Goal: Task Accomplishment & Management: Use online tool/utility

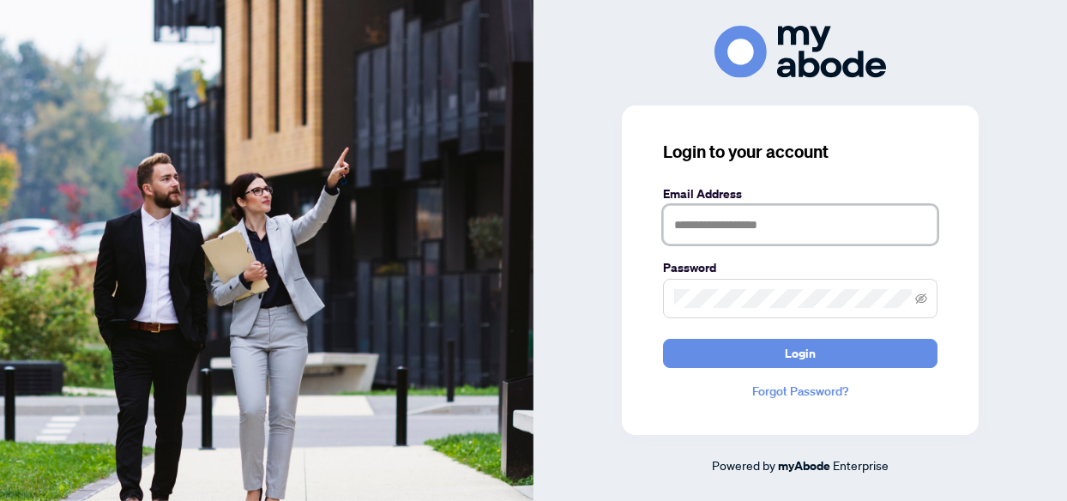
click at [733, 236] on input "text" at bounding box center [800, 224] width 275 height 39
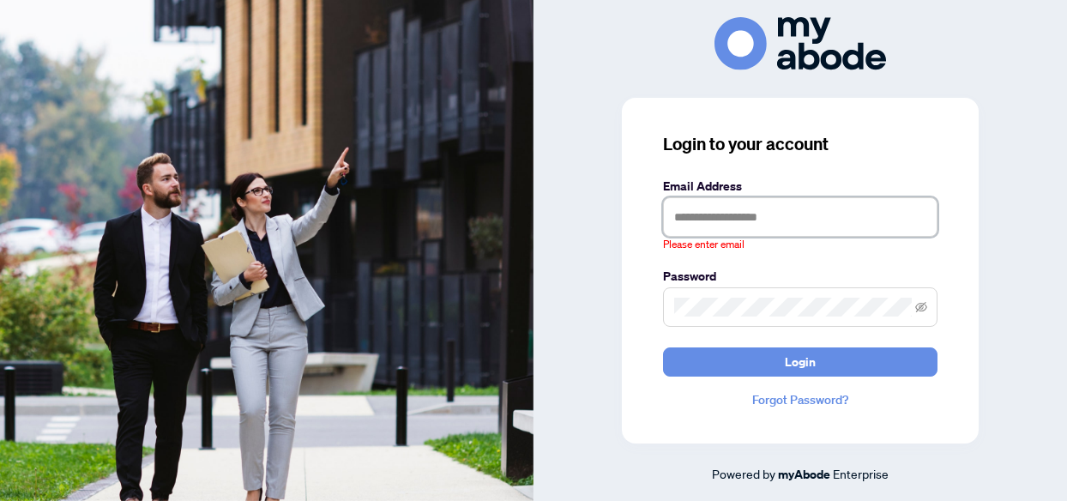
type input "**********"
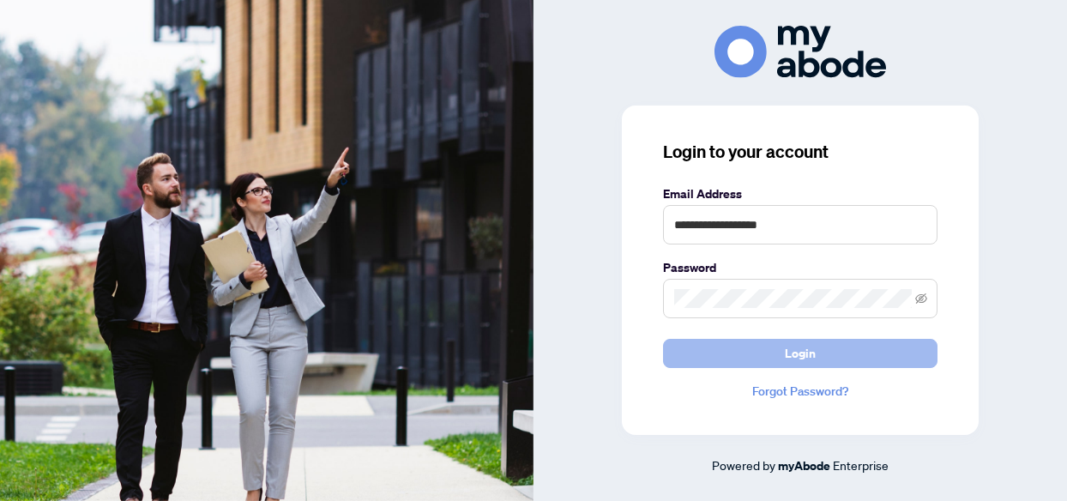
click at [808, 354] on span "Login" at bounding box center [800, 353] width 31 height 27
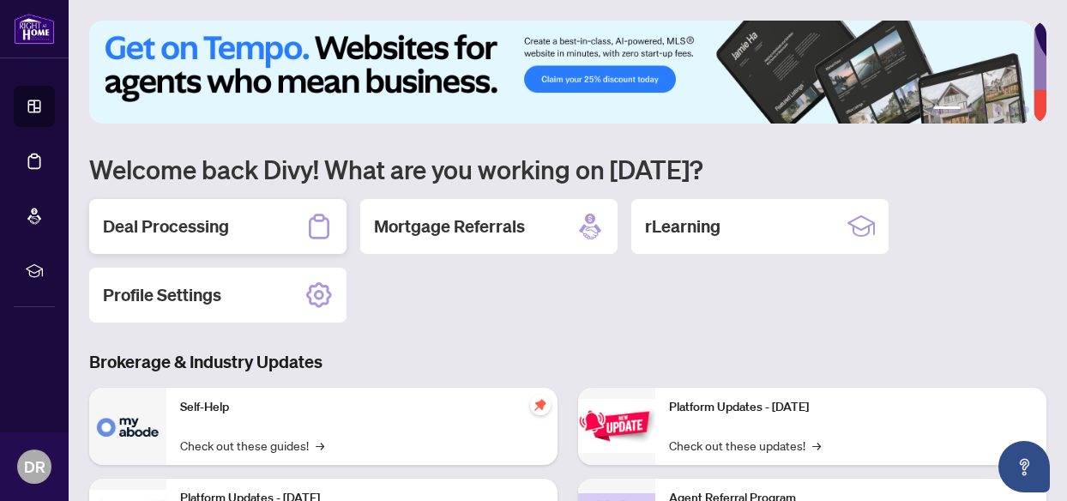
click at [172, 224] on h2 "Deal Processing" at bounding box center [166, 227] width 126 height 24
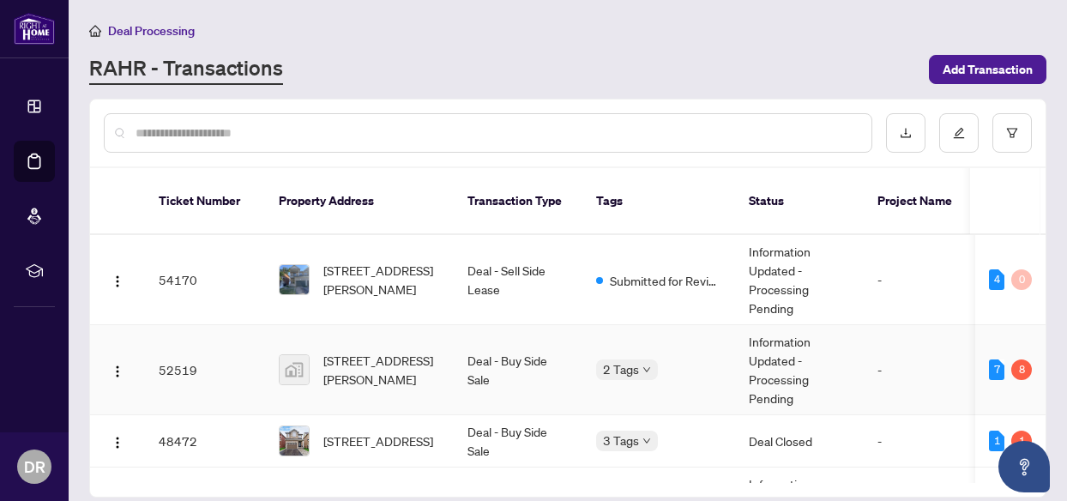
click at [509, 346] on td "Deal - Buy Side Sale" at bounding box center [518, 370] width 129 height 90
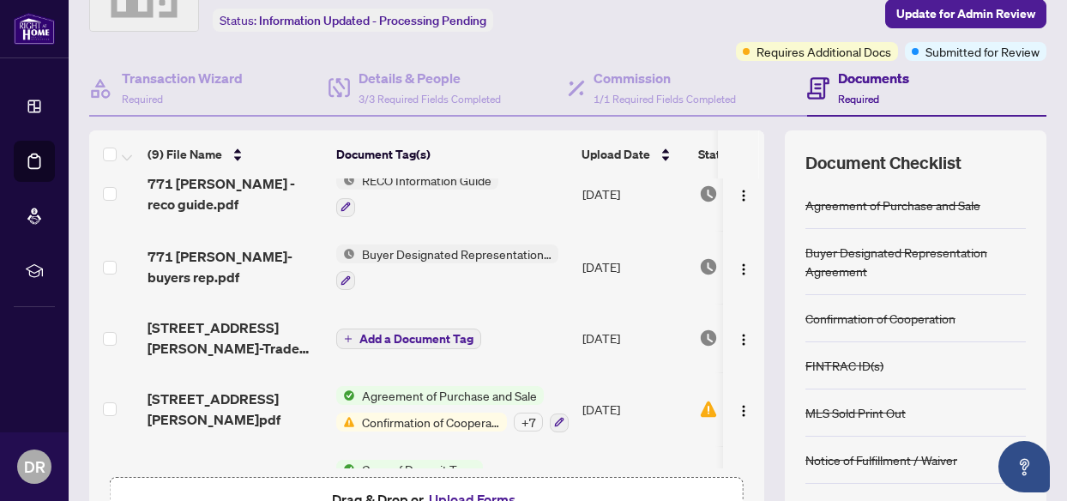
scroll to position [367, 0]
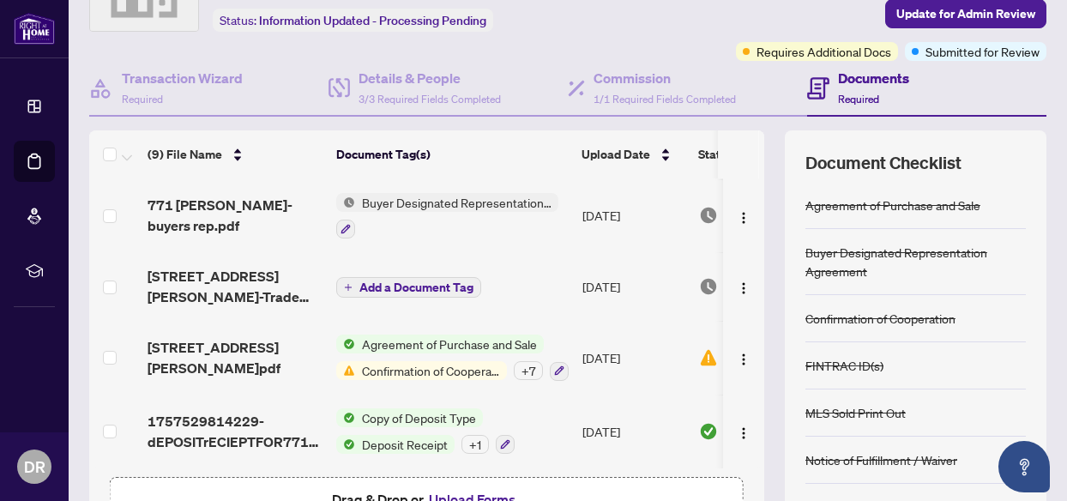
click at [482, 361] on span "Confirmation of Cooperation" at bounding box center [431, 370] width 152 height 19
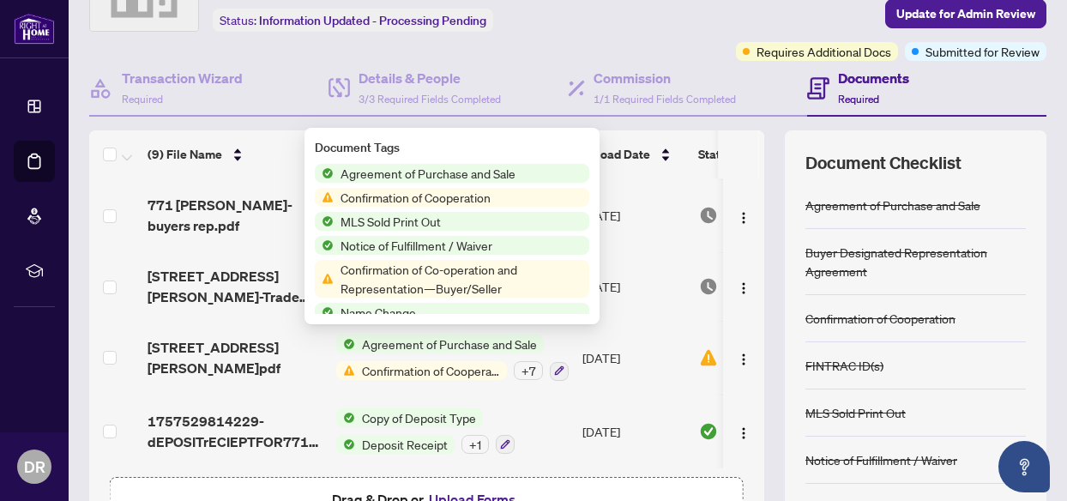
click at [472, 203] on span "Confirmation of Cooperation" at bounding box center [416, 197] width 164 height 19
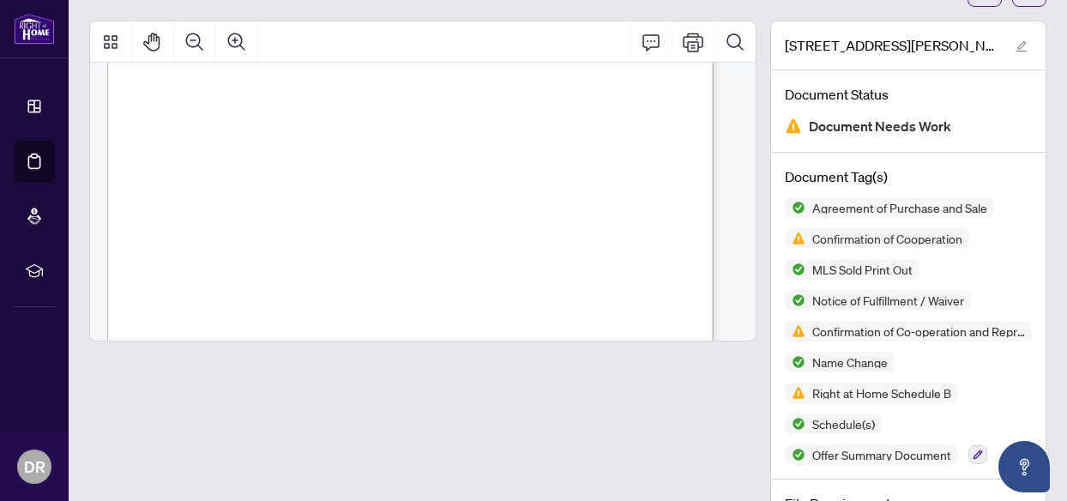
scroll to position [336, 0]
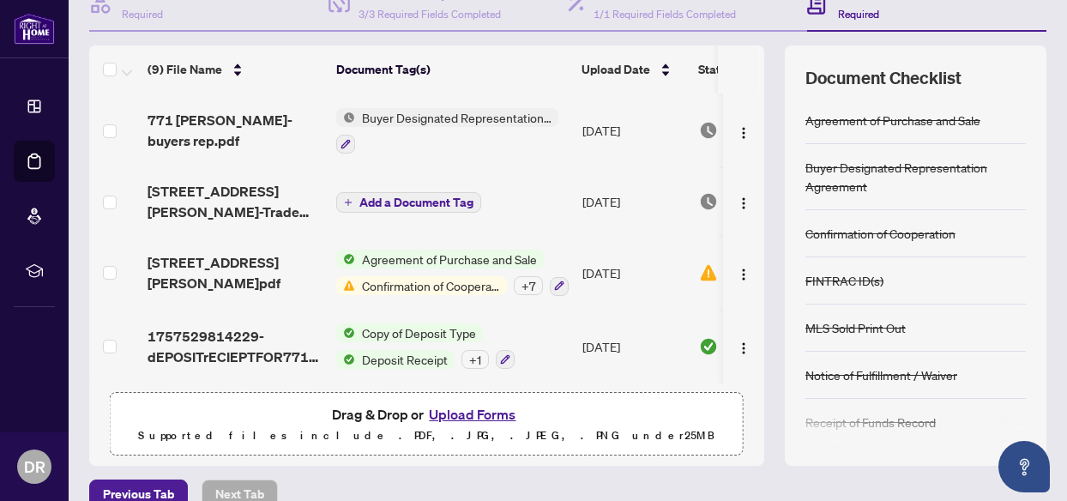
scroll to position [215, 0]
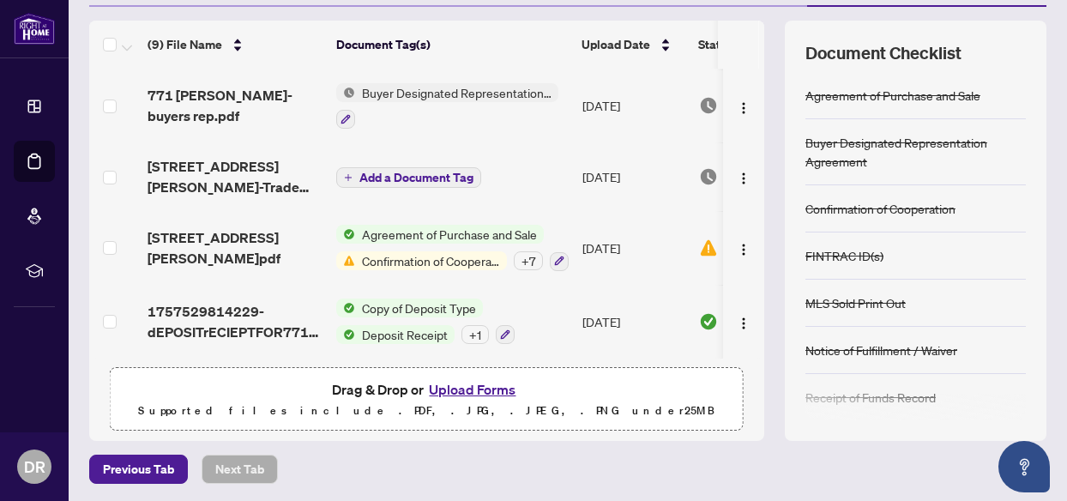
click at [465, 261] on span "Confirmation of Cooperation" at bounding box center [431, 260] width 152 height 19
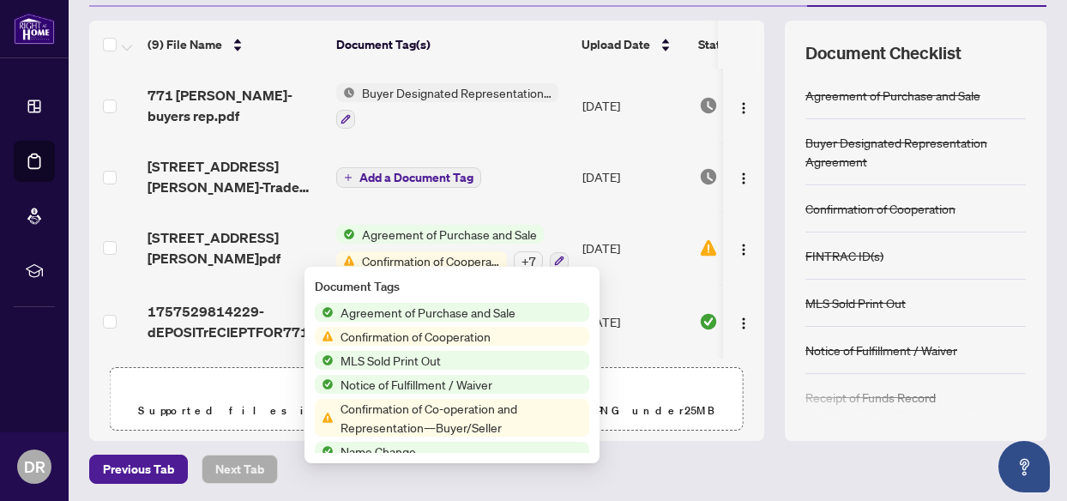
click at [502, 422] on span "Confirmation of Co-operation and Representation—Buyer/Seller" at bounding box center [462, 418] width 256 height 38
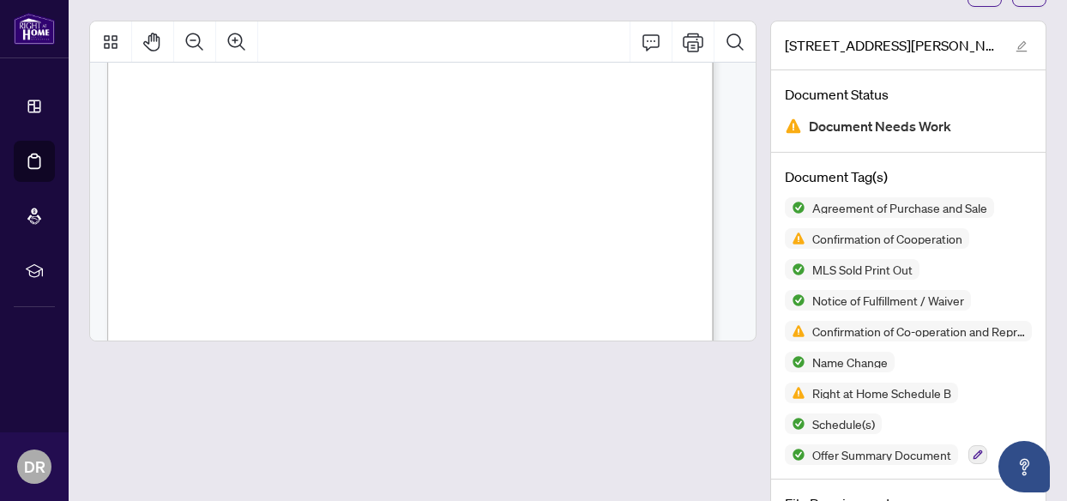
scroll to position [13739, 0]
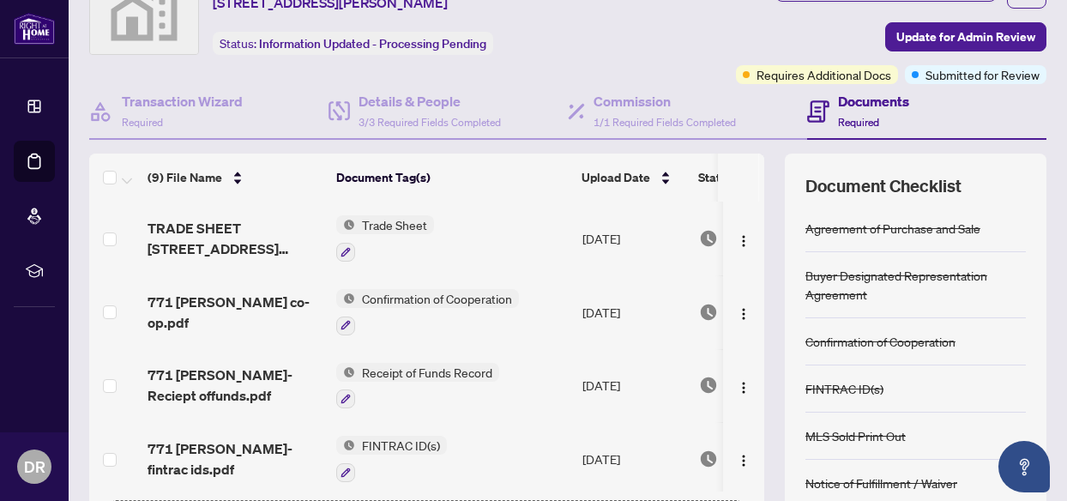
click at [759, 164] on th at bounding box center [761, 178] width 5 height 48
